Goal: Information Seeking & Learning: Learn about a topic

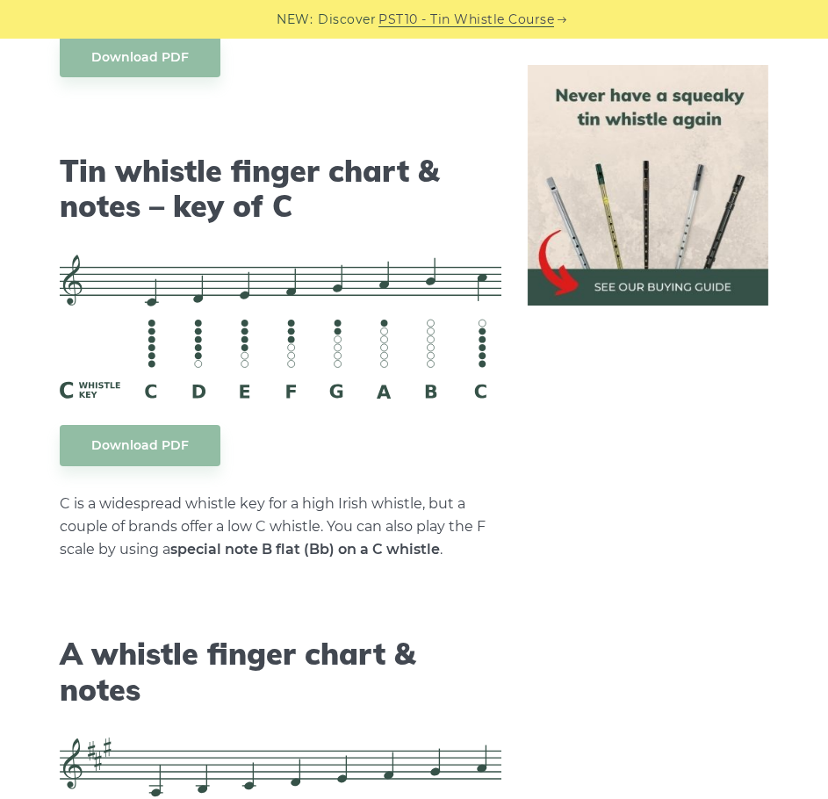
scroll to position [4300, 0]
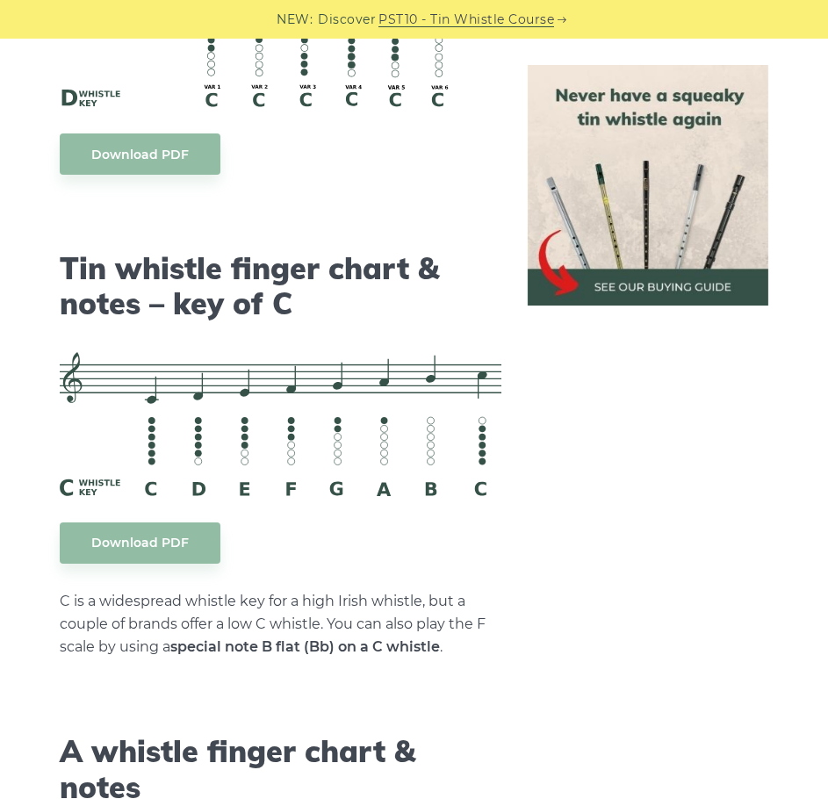
click at [632, 183] on img at bounding box center [647, 185] width 240 height 240
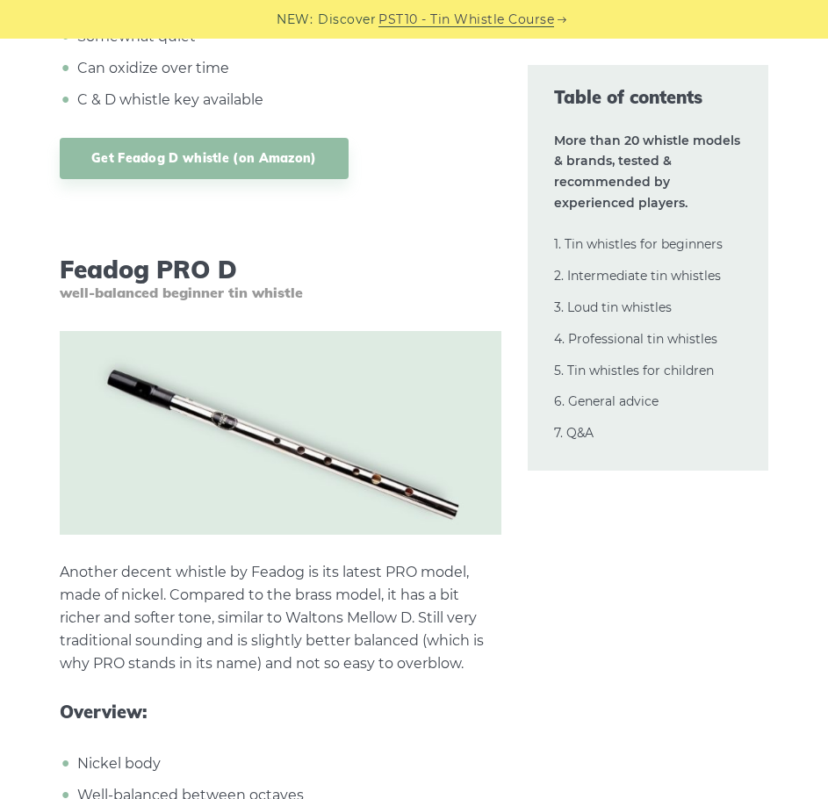
scroll to position [4475, 0]
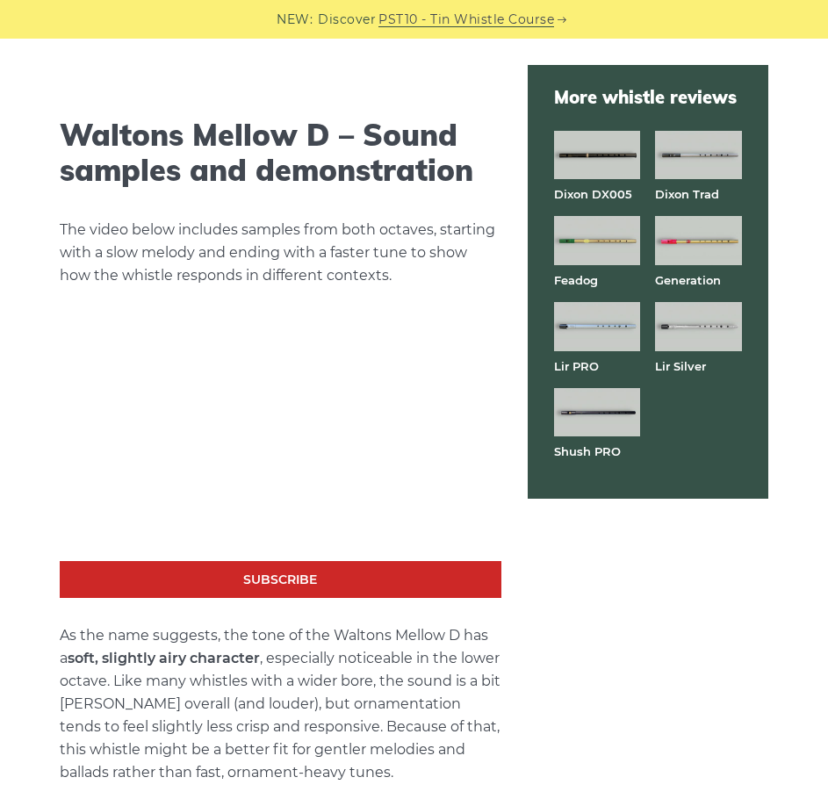
scroll to position [2808, 0]
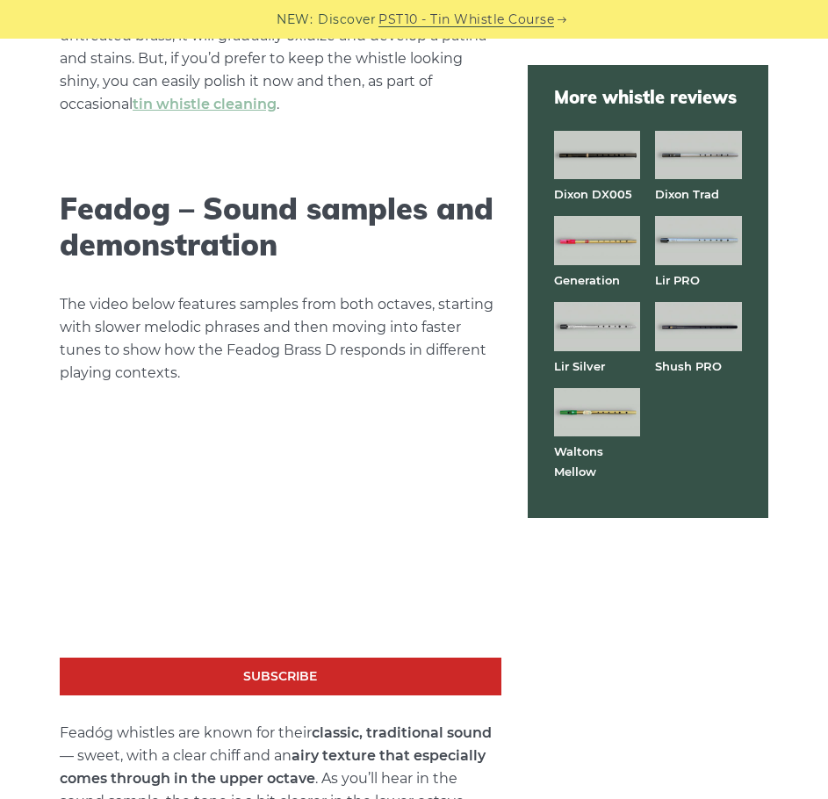
scroll to position [2808, 0]
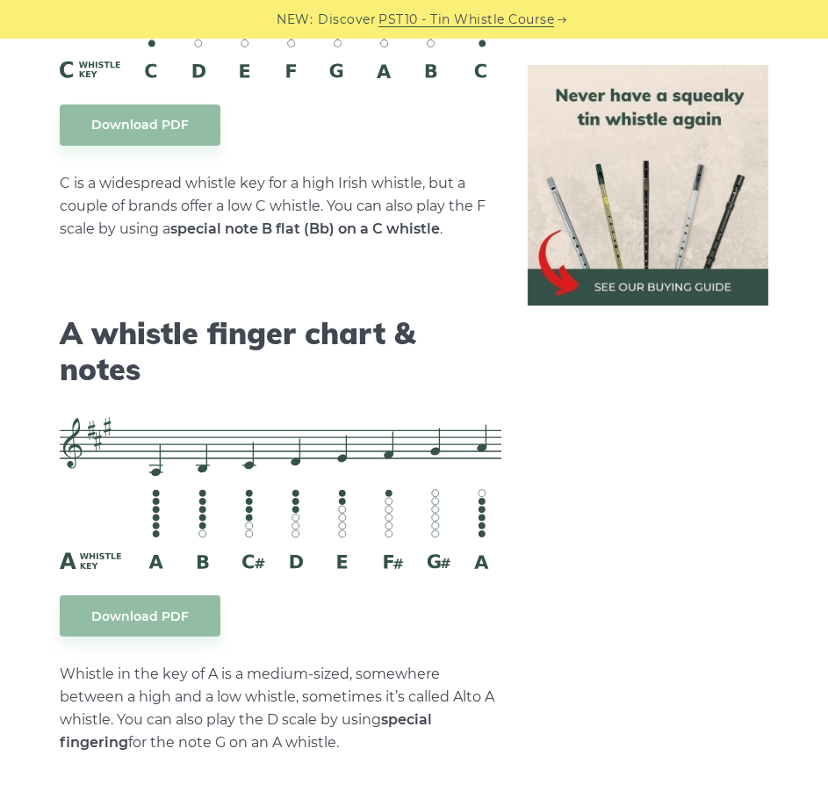
scroll to position [4826, 0]
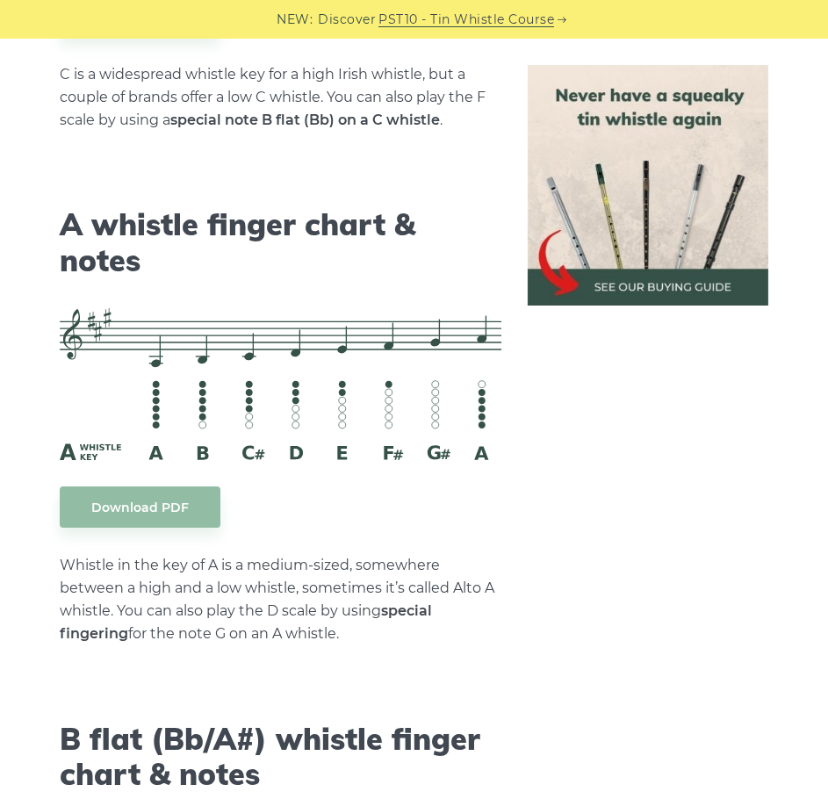
click at [658, 161] on img at bounding box center [647, 185] width 240 height 240
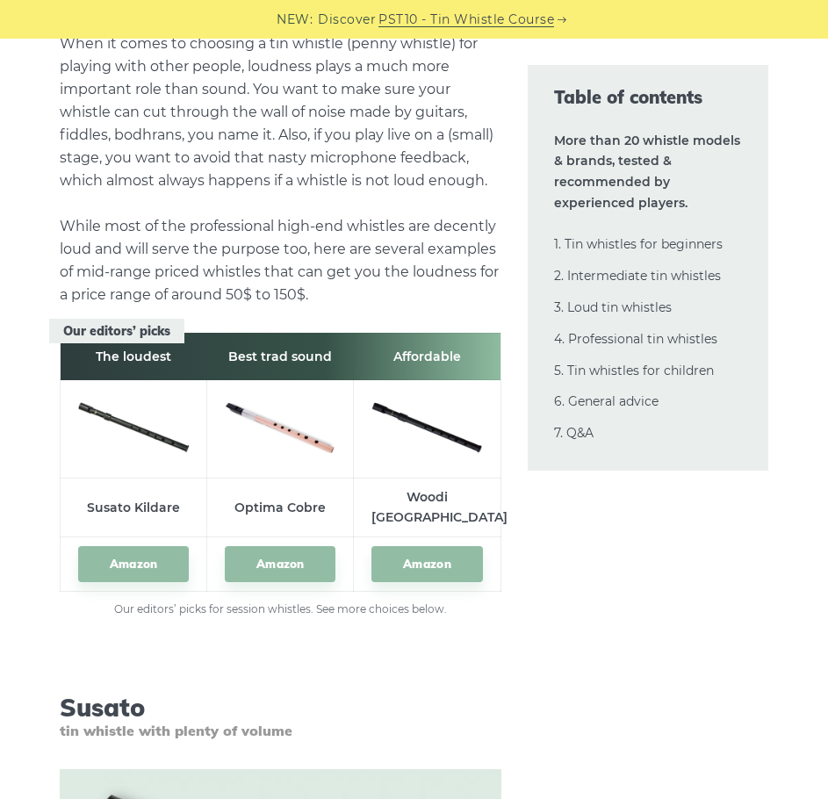
scroll to position [16677, 0]
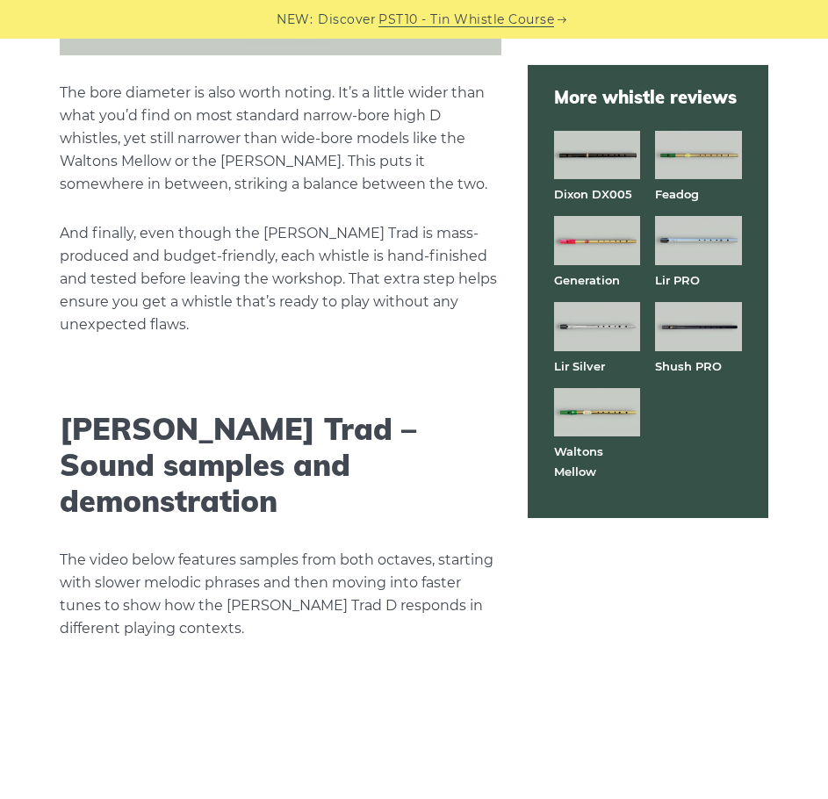
scroll to position [2896, 0]
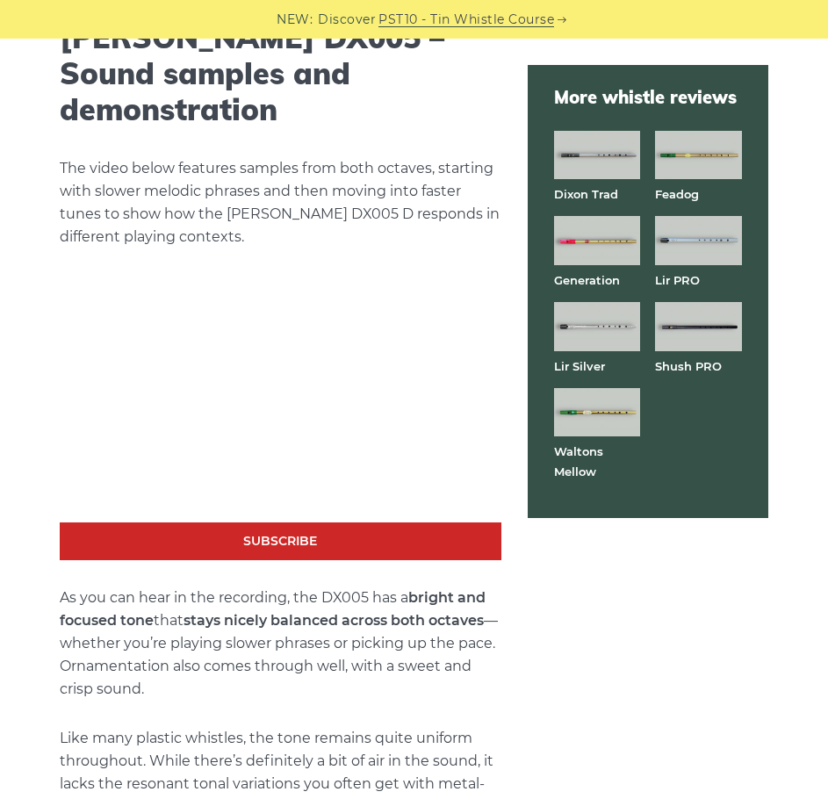
scroll to position [2808, 0]
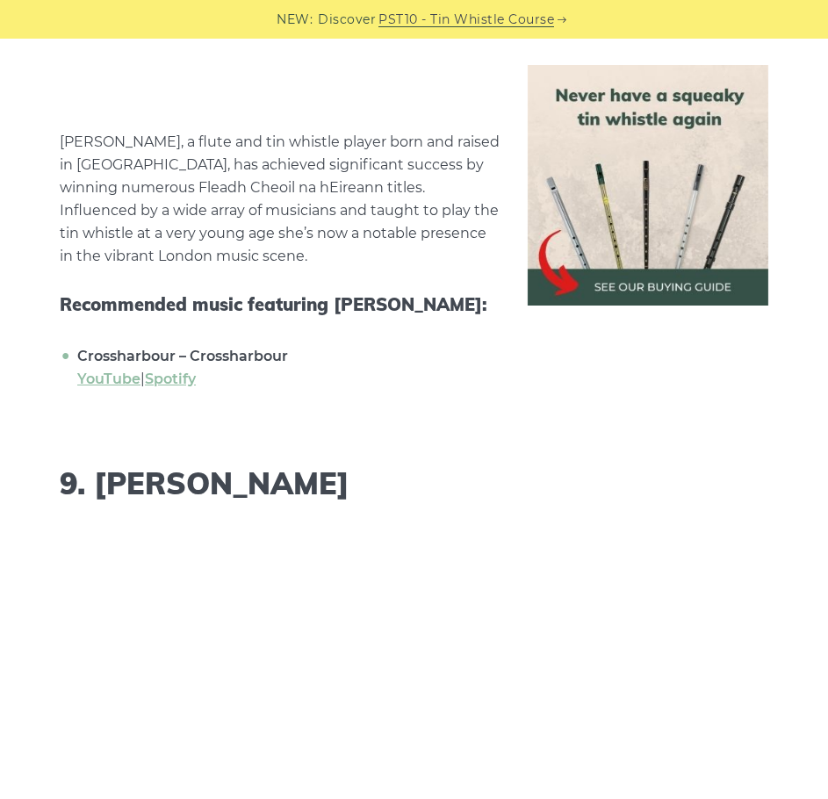
scroll to position [7986, 0]
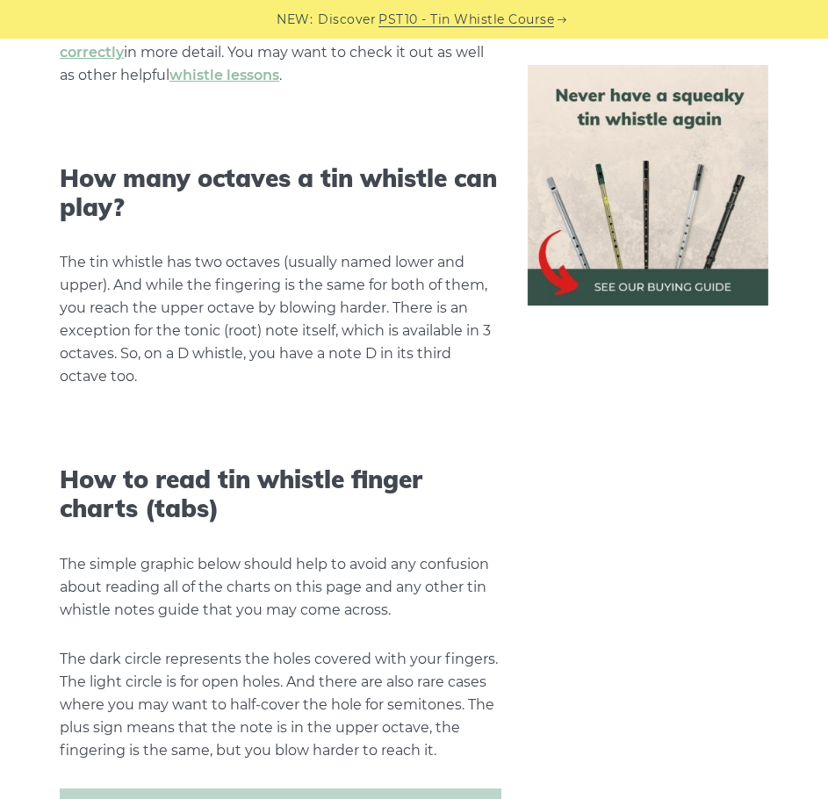
scroll to position [2566, 0]
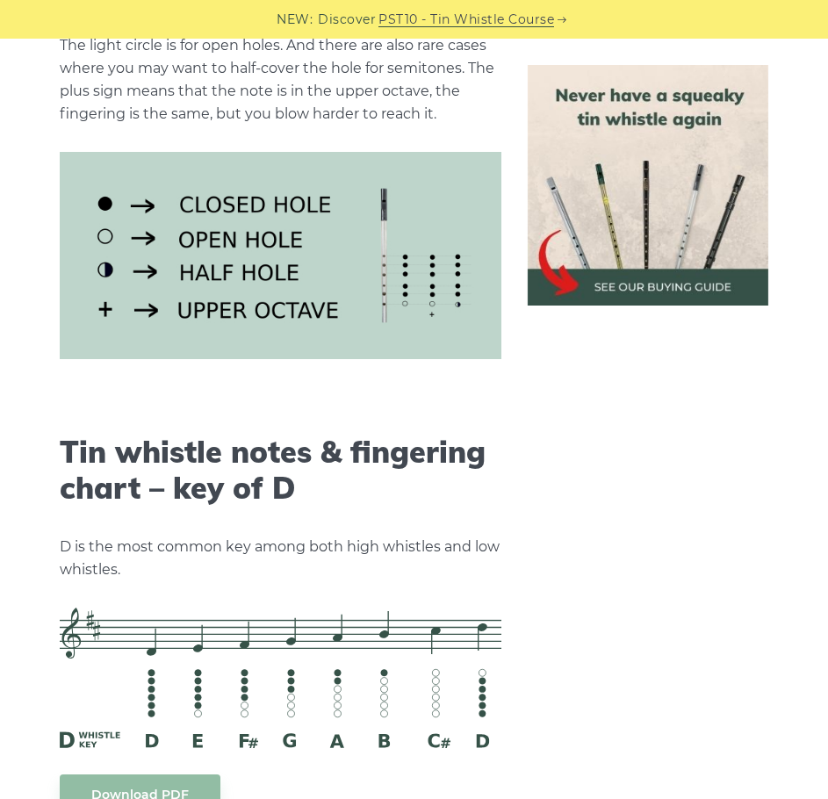
click at [691, 175] on img at bounding box center [647, 185] width 240 height 240
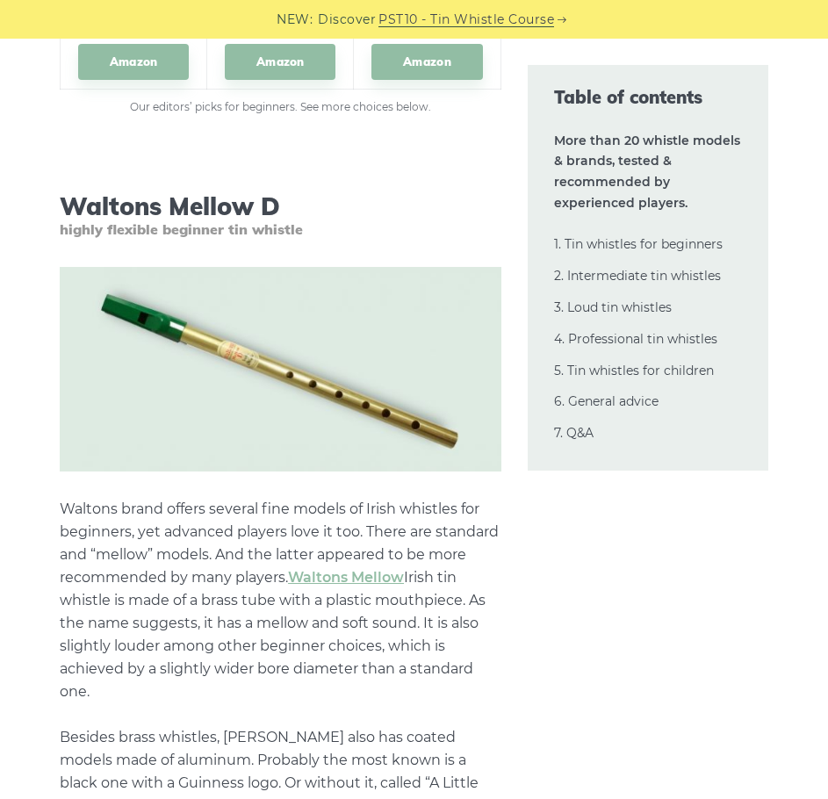
scroll to position [2637, 0]
